Goal: Information Seeking & Learning: Learn about a topic

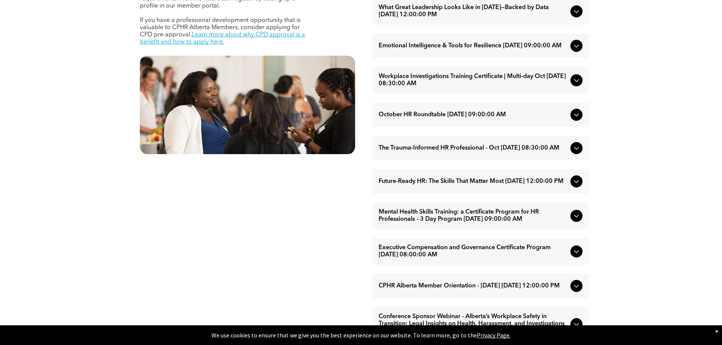
scroll to position [417, 0]
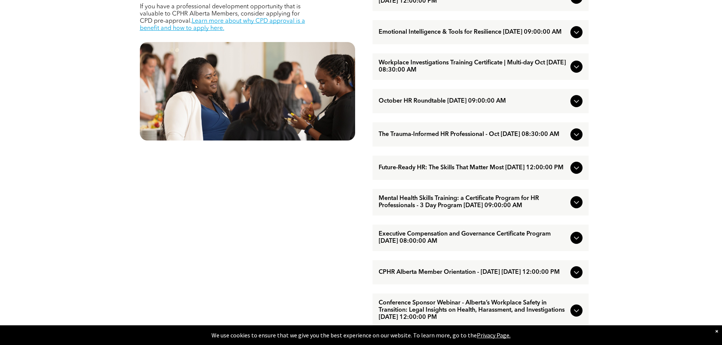
click at [578, 204] on icon at bounding box center [576, 202] width 5 height 3
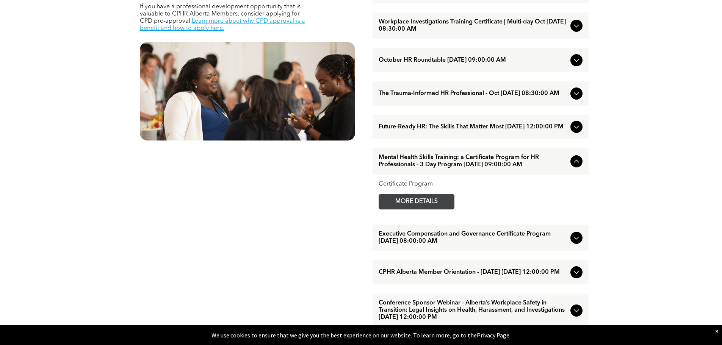
click at [428, 209] on span "MORE DETAILS" at bounding box center [417, 202] width 60 height 15
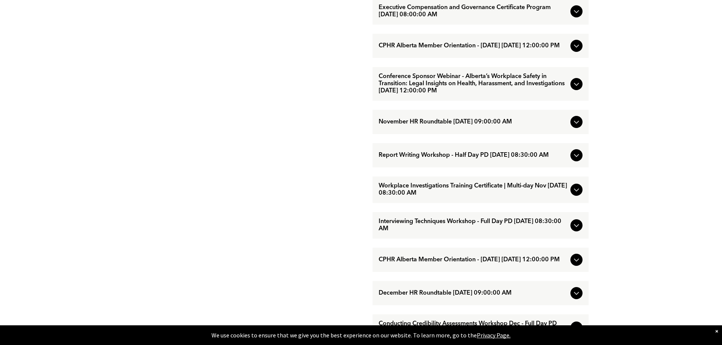
scroll to position [682, 0]
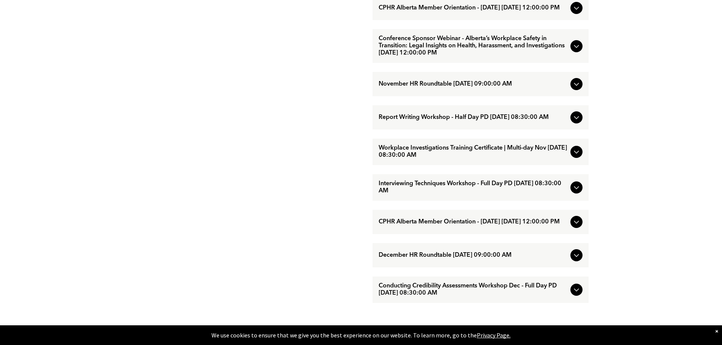
click at [577, 192] on icon at bounding box center [576, 187] width 9 height 9
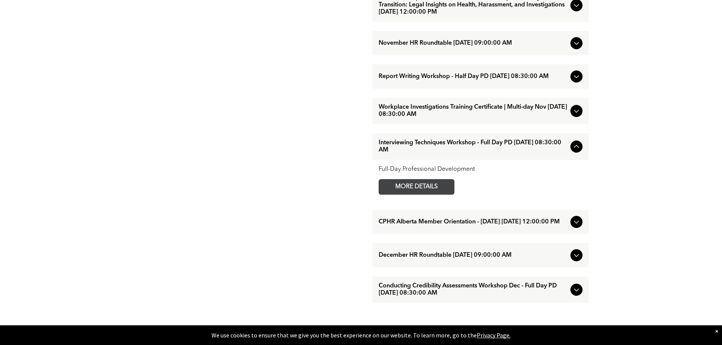
click at [445, 195] on span "MORE DETAILS" at bounding box center [417, 187] width 60 height 15
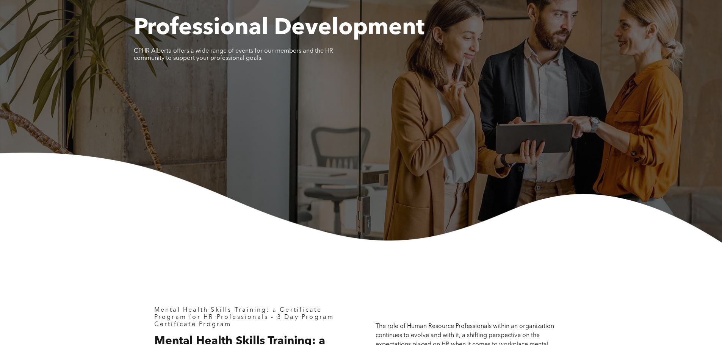
scroll to position [76, 0]
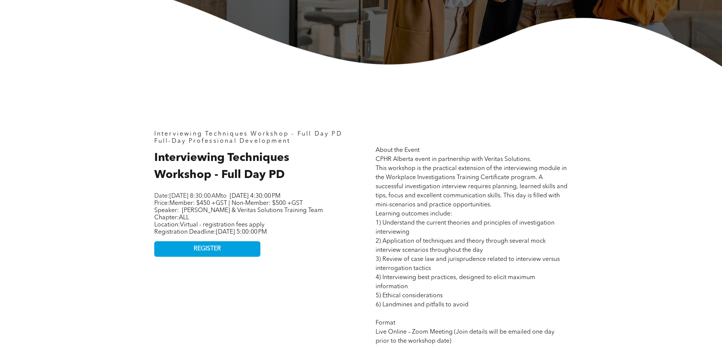
scroll to position [228, 0]
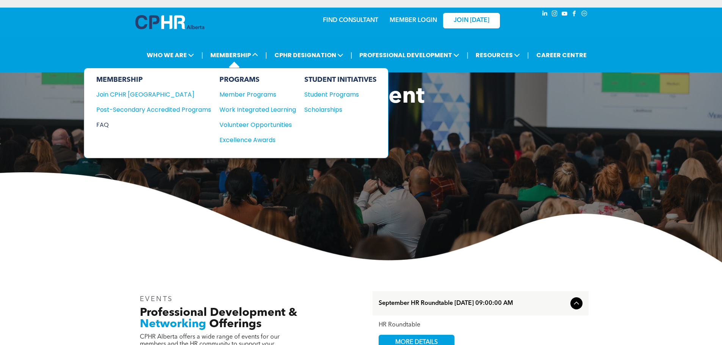
click at [102, 124] on div "FAQ" at bounding box center [148, 124] width 104 height 9
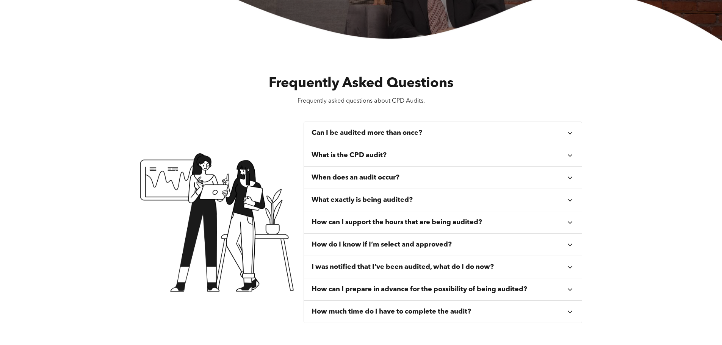
scroll to position [228, 0]
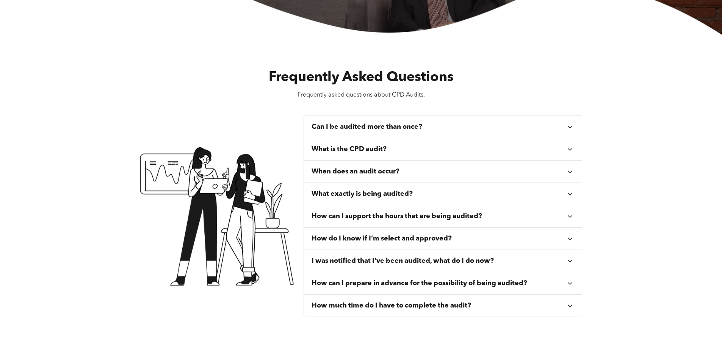
click at [570, 148] on icon at bounding box center [570, 149] width 8 height 8
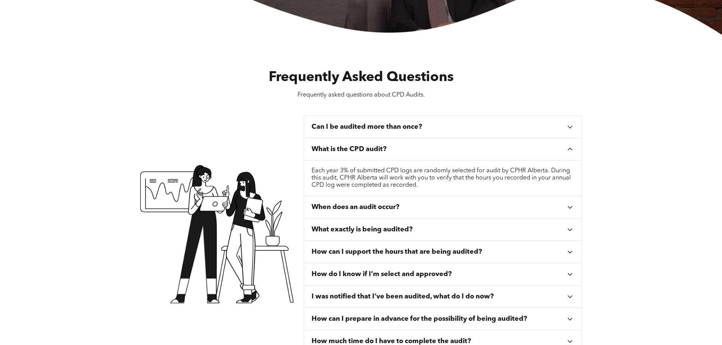
click at [570, 148] on icon at bounding box center [570, 149] width 8 height 8
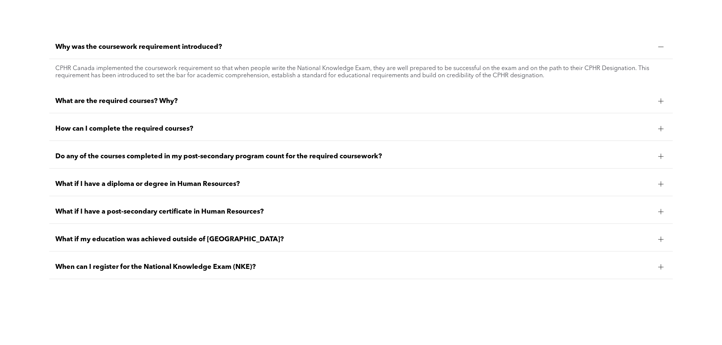
scroll to position [683, 0]
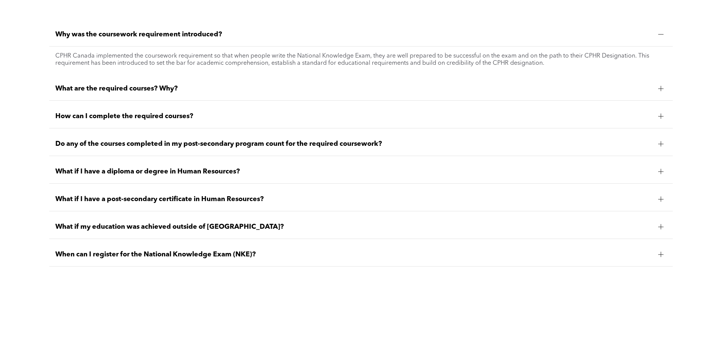
click at [179, 118] on span "How can I complete the required courses?" at bounding box center [353, 116] width 597 height 8
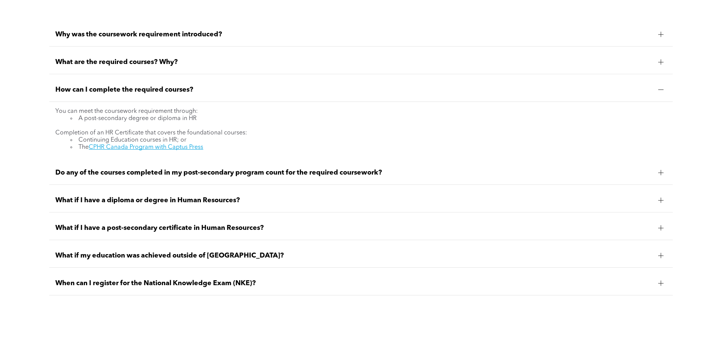
click at [208, 91] on span "How can I complete the required courses?" at bounding box center [353, 90] width 597 height 8
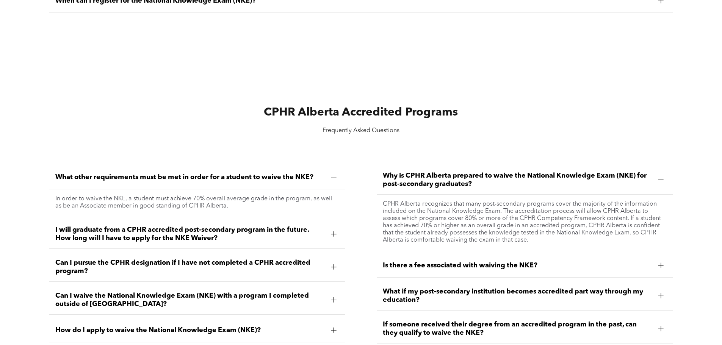
scroll to position [948, 0]
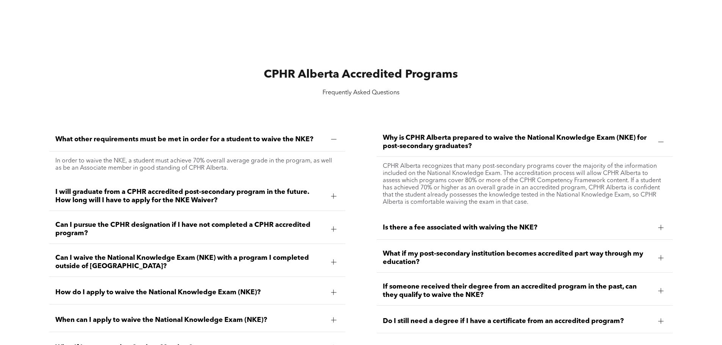
click at [331, 228] on div at bounding box center [333, 229] width 5 height 5
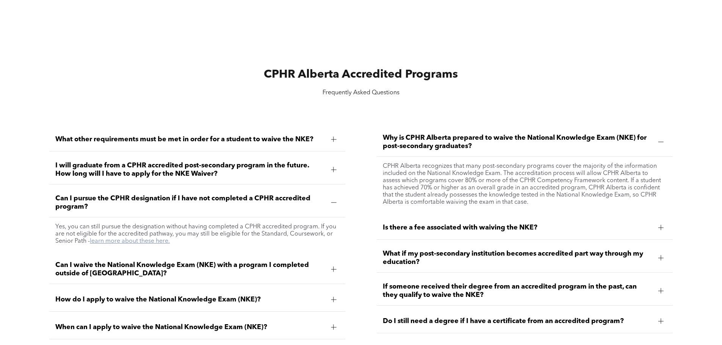
click at [137, 240] on link "learn more about these here." at bounding box center [130, 242] width 80 height 6
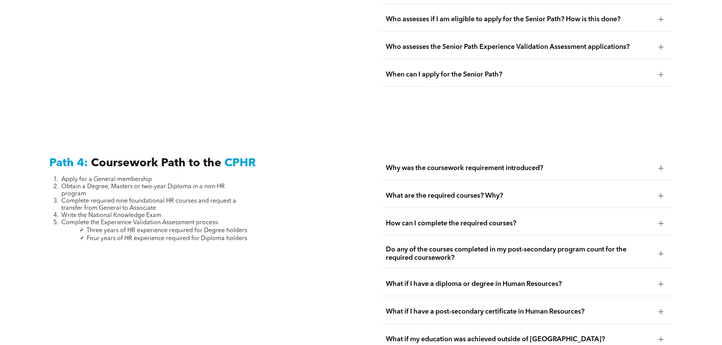
scroll to position [2161, 0]
